Goal: Task Accomplishment & Management: Complete application form

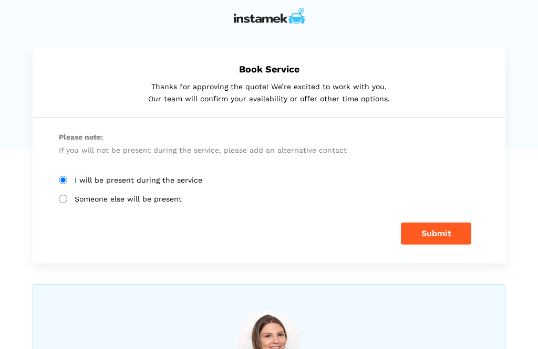
click at [67, 195] on input "Someone else will be present" at bounding box center [63, 199] width 8 height 8
radio input "true"
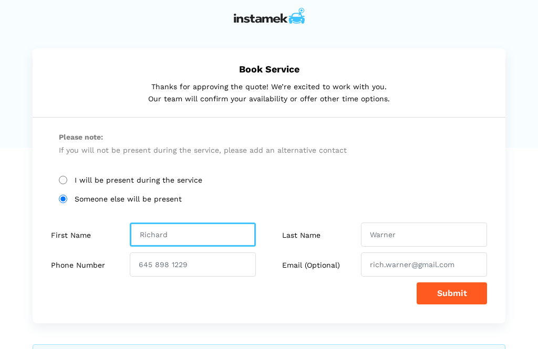
click at [200, 235] on input "text" at bounding box center [193, 235] width 126 height 24
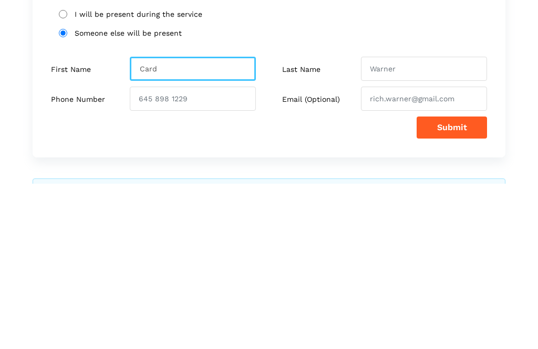
click at [196, 223] on input "Card" at bounding box center [193, 235] width 126 height 24
click at [180, 223] on input "Card" at bounding box center [193, 235] width 126 height 24
type input "C"
click at [207, 223] on input "Farid" at bounding box center [193, 235] width 126 height 24
type input "Farid"
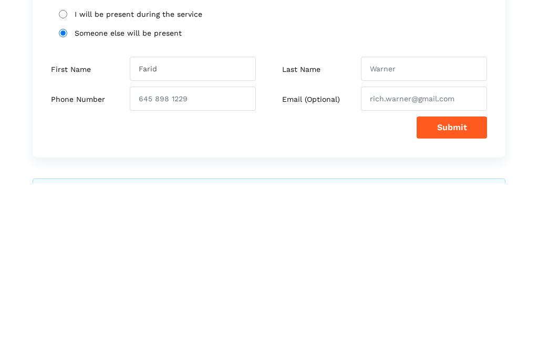
click at [408, 223] on input "text" at bounding box center [424, 235] width 126 height 24
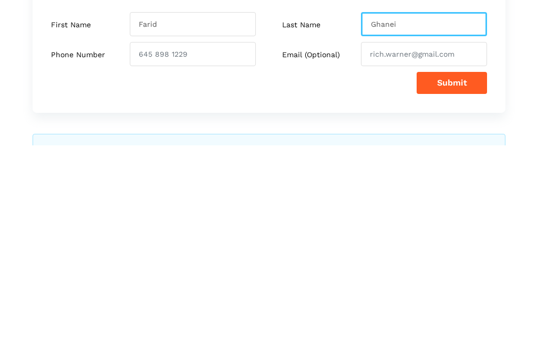
scroll to position [9, 0]
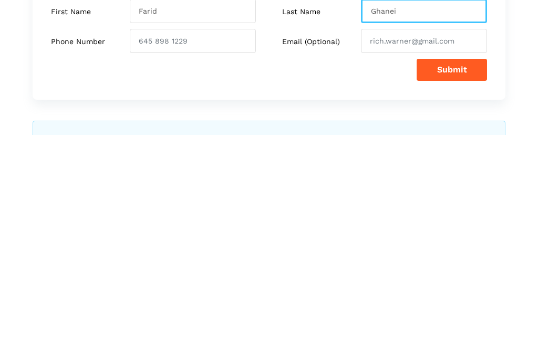
type input "Ghanei"
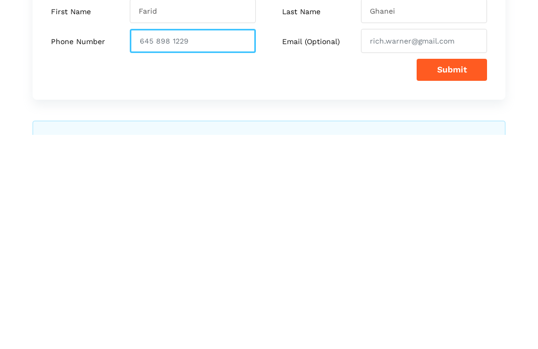
click at [221, 243] on input "number" at bounding box center [193, 255] width 126 height 24
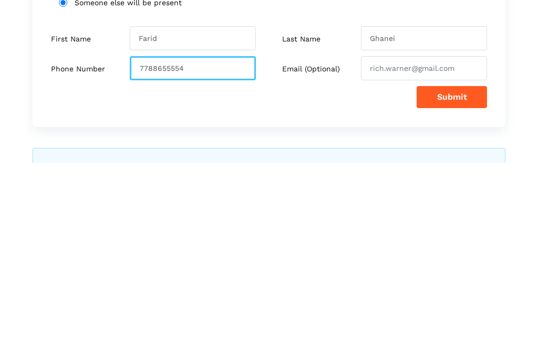
type input "7788655554"
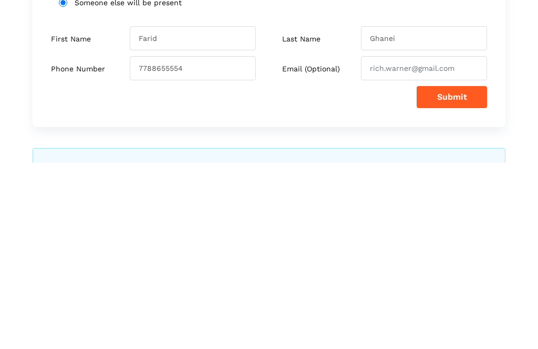
click at [429, 243] on input "email" at bounding box center [424, 255] width 126 height 24
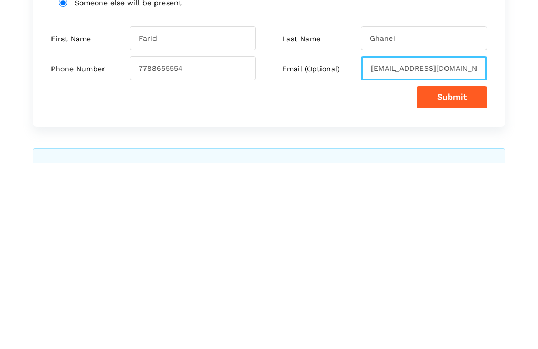
type input "[EMAIL_ADDRESS][DOMAIN_NAME]"
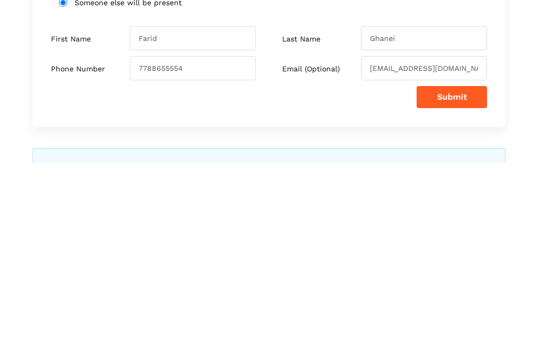
click at [466, 273] on button "Submit" at bounding box center [452, 284] width 70 height 22
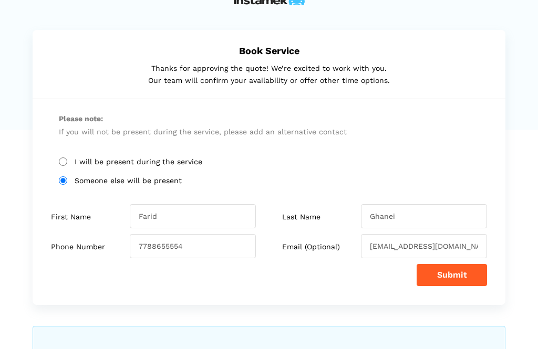
scroll to position [0, 0]
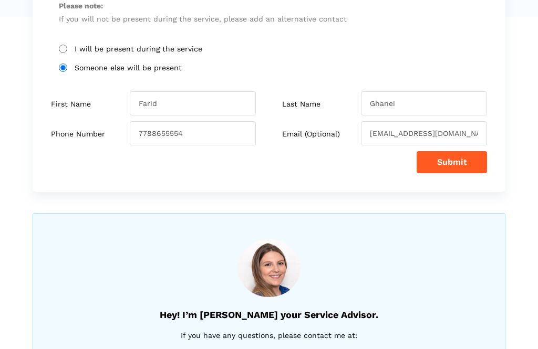
click at [459, 161] on button "Submit" at bounding box center [452, 163] width 70 height 22
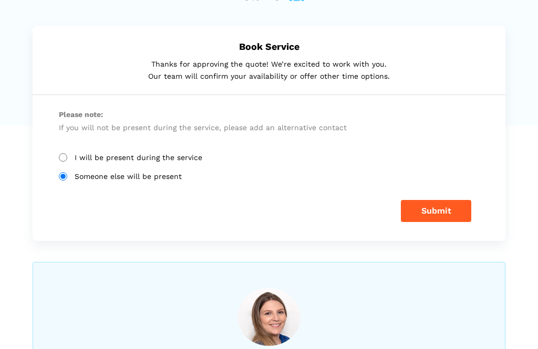
scroll to position [22, 0]
